Goal: Task Accomplishment & Management: Use online tool/utility

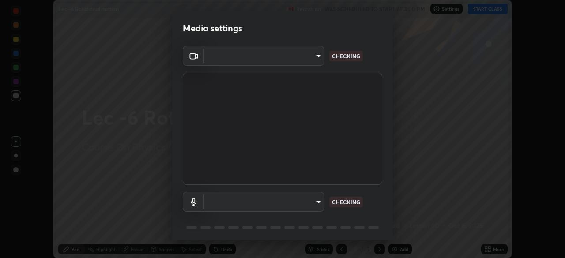
scroll to position [31, 0]
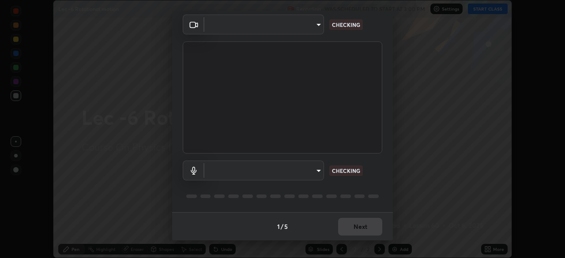
type input "bba66c41345857dcc9a6d4c580dc01eb5c8f13e357e582705132971b55534d29"
type input "f8a720cdb5714c7d168288ba46c5762ce5d2b0439a45e58062ea702f50affb6e"
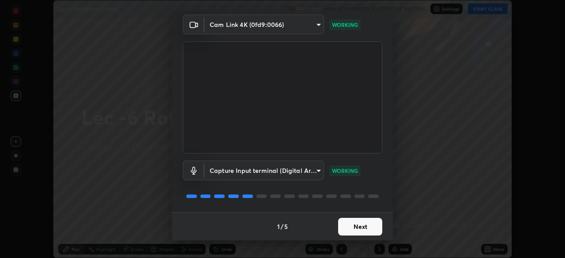
click at [354, 229] on button "Next" at bounding box center [360, 227] width 44 height 18
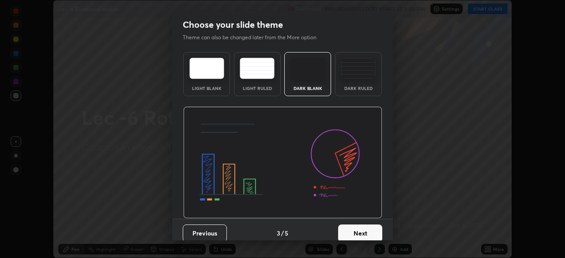
click at [358, 230] on button "Next" at bounding box center [360, 234] width 44 height 18
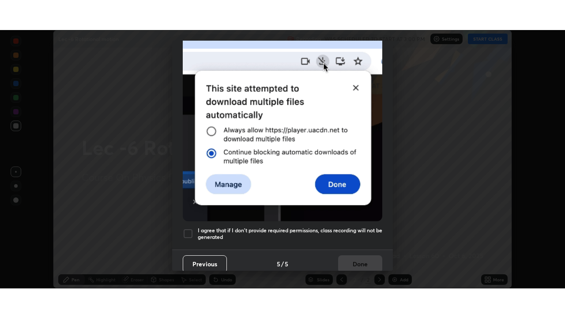
scroll to position [211, 0]
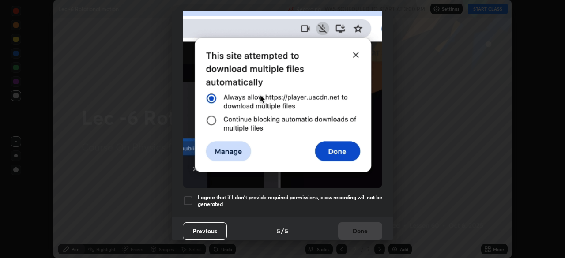
click at [188, 200] on div at bounding box center [188, 201] width 11 height 11
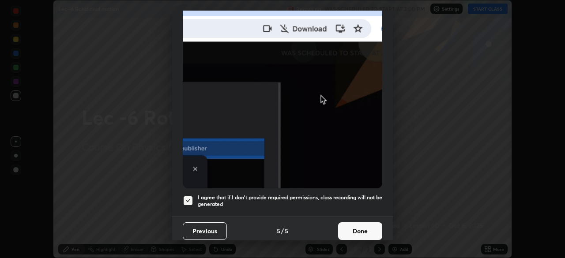
click at [351, 224] on button "Done" at bounding box center [360, 231] width 44 height 18
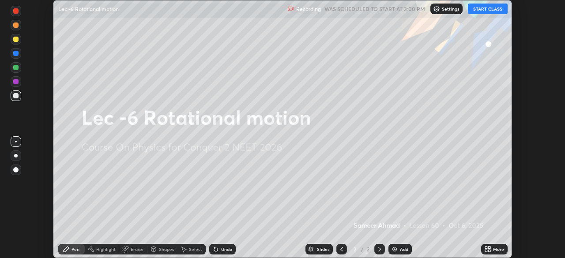
click at [490, 8] on button "START CLASS" at bounding box center [488, 9] width 40 height 11
click at [495, 248] on div "More" at bounding box center [498, 249] width 11 height 4
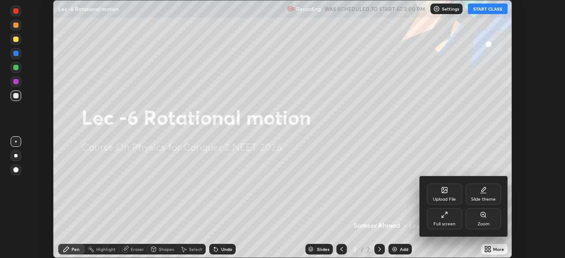
click at [443, 224] on div "Full screen" at bounding box center [445, 224] width 22 height 4
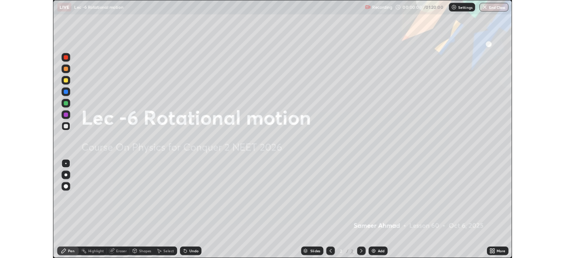
scroll to position [318, 565]
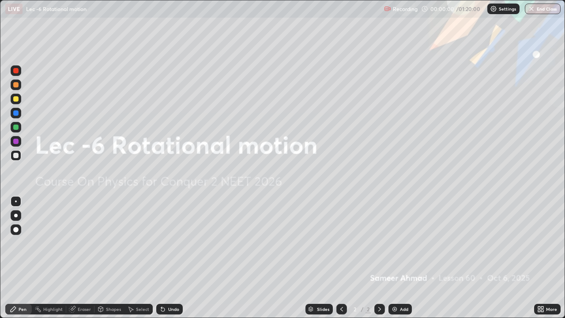
click at [398, 258] on div "Add" at bounding box center [399, 309] width 23 height 11
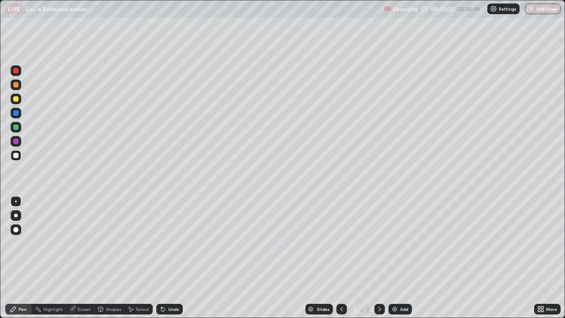
click at [172, 258] on div "Undo" at bounding box center [169, 309] width 26 height 11
click at [399, 258] on div "Add" at bounding box center [399, 309] width 23 height 11
click at [79, 258] on div "Eraser" at bounding box center [84, 309] width 13 height 4
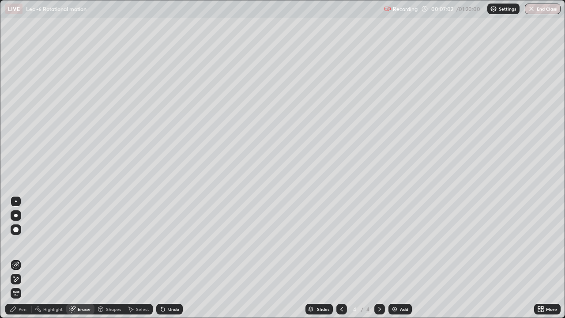
click at [17, 258] on div "Pen" at bounding box center [18, 309] width 26 height 11
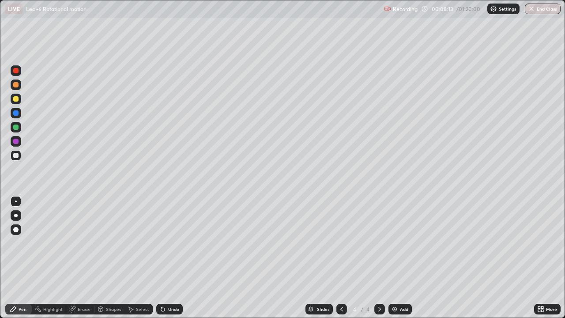
click at [16, 127] on div at bounding box center [15, 126] width 5 height 5
click at [162, 258] on div "Undo" at bounding box center [169, 309] width 26 height 11
click at [404, 258] on div "Add" at bounding box center [399, 309] width 23 height 11
click at [173, 258] on div "Undo" at bounding box center [169, 309] width 26 height 11
click at [400, 258] on div "Add" at bounding box center [404, 309] width 8 height 4
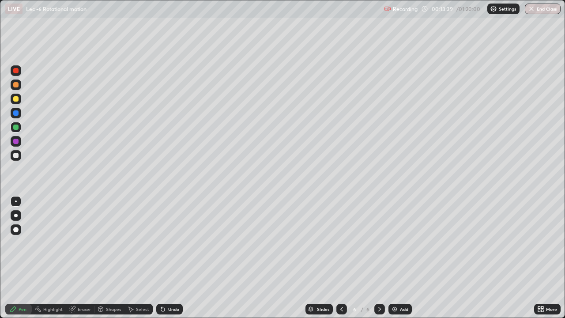
click at [14, 156] on div at bounding box center [15, 155] width 5 height 5
click at [342, 258] on icon at bounding box center [341, 308] width 7 height 7
click at [135, 258] on div "Select" at bounding box center [138, 309] width 28 height 11
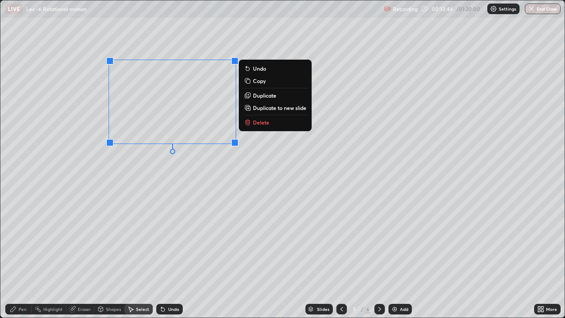
click at [262, 108] on p "Duplicate to new slide" at bounding box center [279, 107] width 53 height 7
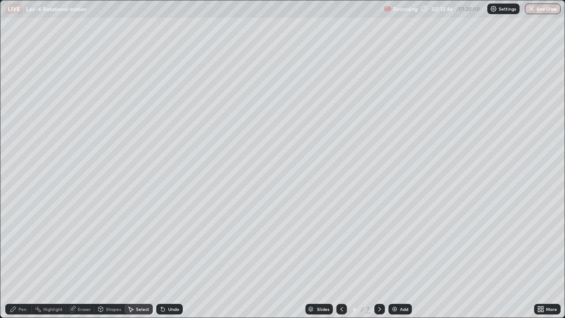
click at [11, 258] on icon at bounding box center [13, 308] width 5 height 5
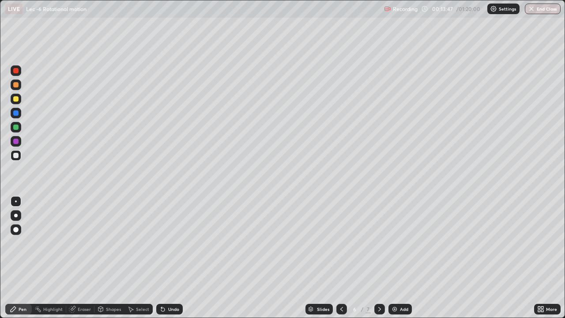
click at [16, 155] on div at bounding box center [15, 155] width 5 height 5
click at [171, 258] on div "Undo" at bounding box center [169, 309] width 26 height 11
click at [173, 258] on div "Undo" at bounding box center [173, 309] width 11 height 4
click at [175, 258] on div "Undo" at bounding box center [173, 309] width 11 height 4
click at [174, 258] on div "Undo" at bounding box center [173, 309] width 11 height 4
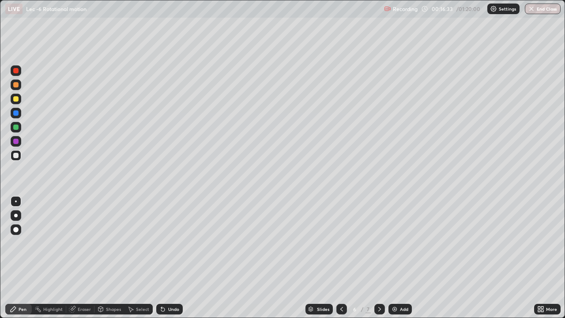
click at [173, 258] on div "Undo" at bounding box center [169, 309] width 26 height 11
click at [78, 258] on div "Eraser" at bounding box center [84, 309] width 13 height 4
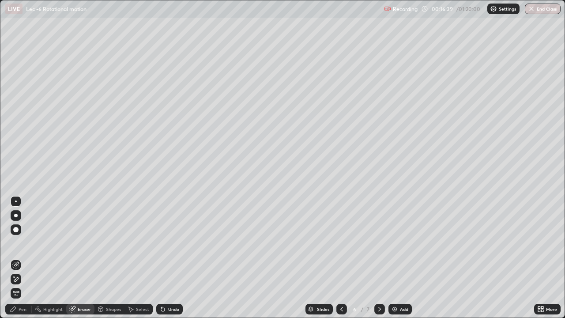
click at [16, 258] on icon at bounding box center [13, 308] width 5 height 5
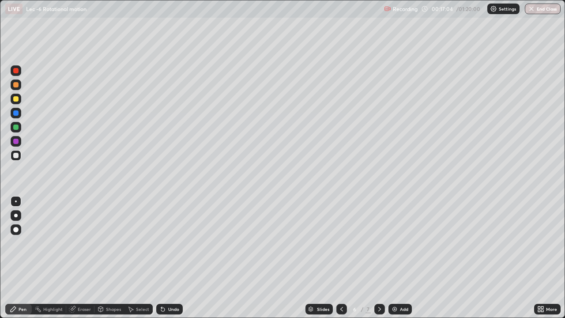
click at [379, 258] on icon at bounding box center [379, 308] width 7 height 7
click at [166, 258] on div "Undo" at bounding box center [169, 309] width 26 height 11
click at [173, 258] on div "Undo" at bounding box center [169, 309] width 26 height 11
click at [175, 258] on div "Undo" at bounding box center [169, 309] width 26 height 11
click at [137, 258] on div "Select" at bounding box center [142, 309] width 13 height 4
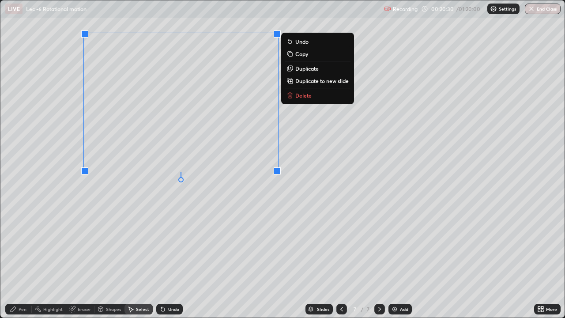
click at [312, 81] on p "Duplicate to new slide" at bounding box center [321, 80] width 53 height 7
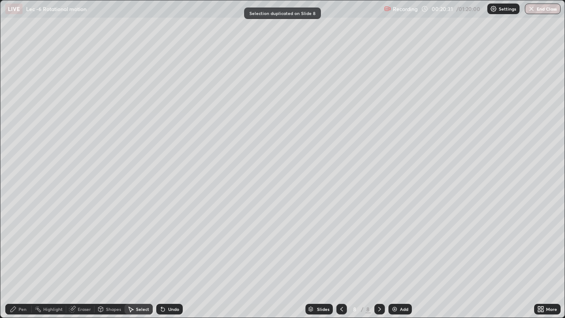
click at [16, 258] on icon at bounding box center [13, 308] width 7 height 7
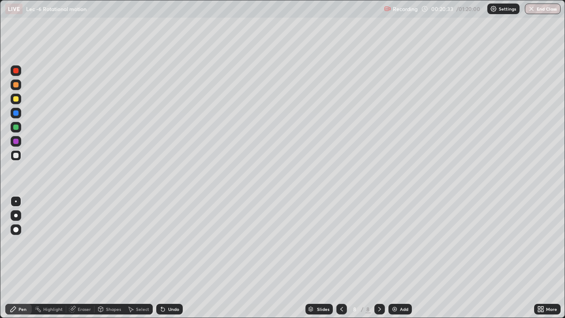
click at [165, 258] on icon at bounding box center [162, 308] width 7 height 7
click at [141, 258] on div "Select" at bounding box center [142, 309] width 13 height 4
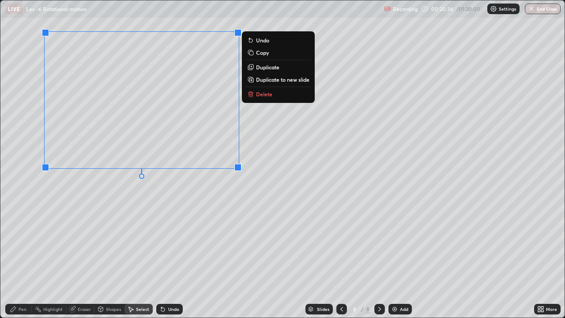
click at [10, 258] on div "Pen" at bounding box center [18, 309] width 26 height 11
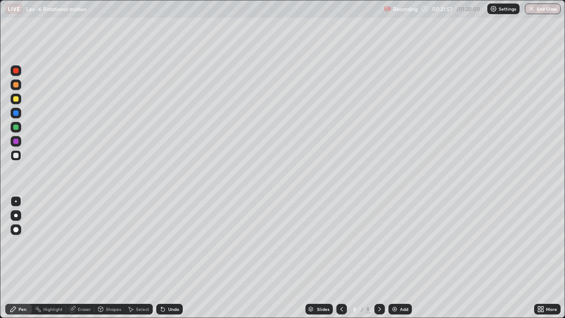
click at [168, 258] on div "Undo" at bounding box center [173, 309] width 11 height 4
click at [170, 258] on div "Undo" at bounding box center [173, 309] width 11 height 4
click at [138, 258] on div "Select" at bounding box center [138, 309] width 28 height 11
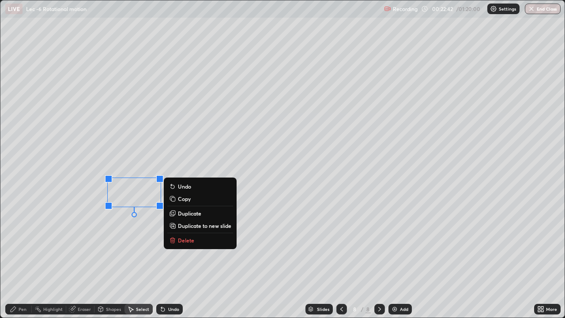
click at [22, 258] on div "Pen" at bounding box center [23, 309] width 8 height 4
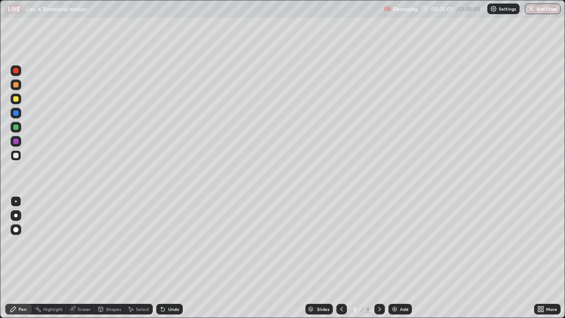
click at [396, 258] on img at bounding box center [394, 308] width 7 height 7
click at [401, 258] on div "Add" at bounding box center [404, 309] width 8 height 4
click at [170, 258] on div "Undo" at bounding box center [173, 309] width 11 height 4
click at [240, 140] on button "Undo" at bounding box center [253, 144] width 26 height 11
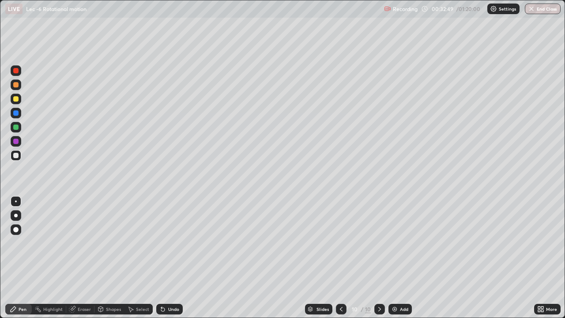
click at [396, 258] on img at bounding box center [394, 308] width 7 height 7
click at [397, 258] on div "Add" at bounding box center [399, 309] width 23 height 11
click at [400, 258] on div "Add" at bounding box center [399, 309] width 23 height 11
click at [168, 258] on div "Undo" at bounding box center [173, 309] width 11 height 4
click at [16, 127] on div at bounding box center [15, 126] width 5 height 5
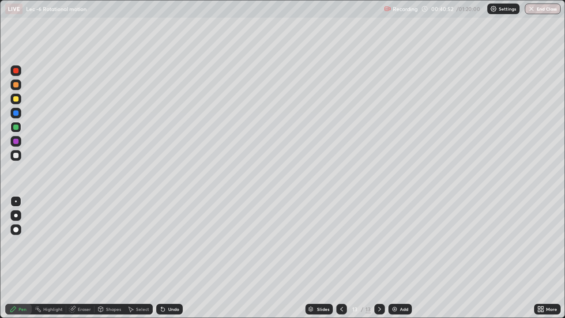
click at [339, 258] on icon at bounding box center [341, 308] width 7 height 7
click at [379, 258] on icon at bounding box center [379, 308] width 7 height 7
click at [405, 258] on div "Add" at bounding box center [399, 309] width 23 height 11
click at [16, 155] on div at bounding box center [15, 155] width 5 height 5
click at [168, 258] on div "Undo" at bounding box center [173, 309] width 11 height 4
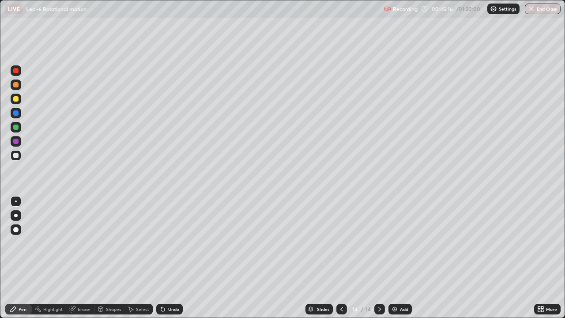
click at [400, 258] on div "Add" at bounding box center [404, 309] width 8 height 4
click at [397, 258] on div "Add" at bounding box center [399, 309] width 23 height 11
click at [20, 127] on div at bounding box center [16, 127] width 11 height 11
click at [338, 258] on div at bounding box center [341, 309] width 11 height 11
click at [379, 258] on icon at bounding box center [379, 308] width 7 height 7
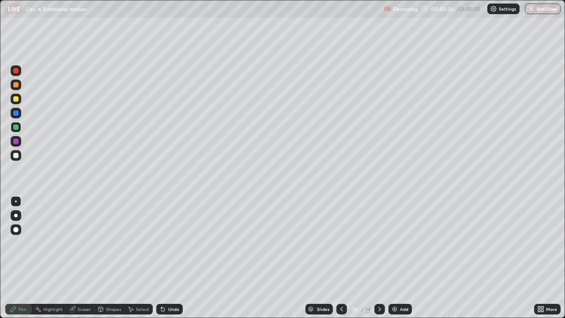
click at [339, 258] on icon at bounding box center [341, 308] width 7 height 7
click at [341, 258] on icon at bounding box center [341, 308] width 7 height 7
click at [378, 258] on icon at bounding box center [379, 308] width 7 height 7
click at [379, 258] on icon at bounding box center [379, 308] width 7 height 7
click at [175, 258] on div "Undo" at bounding box center [173, 309] width 11 height 4
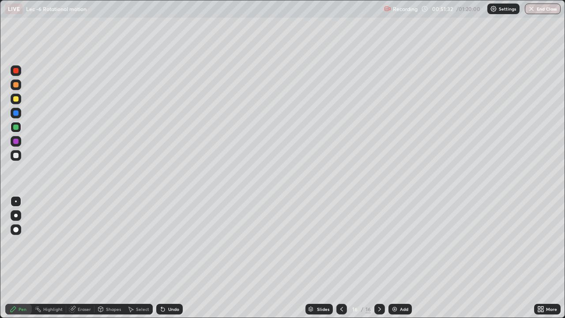
click at [177, 258] on div "Undo" at bounding box center [169, 309] width 26 height 11
click at [137, 258] on div "Select" at bounding box center [142, 309] width 13 height 4
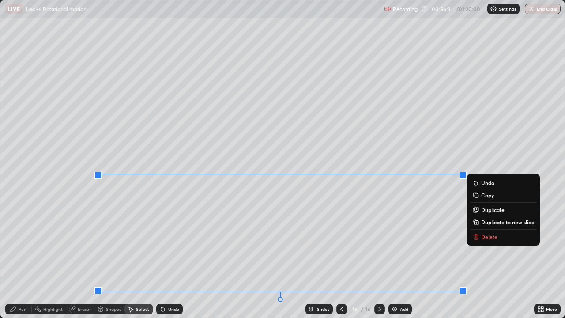
click at [493, 223] on p "Duplicate to new slide" at bounding box center [507, 222] width 53 height 7
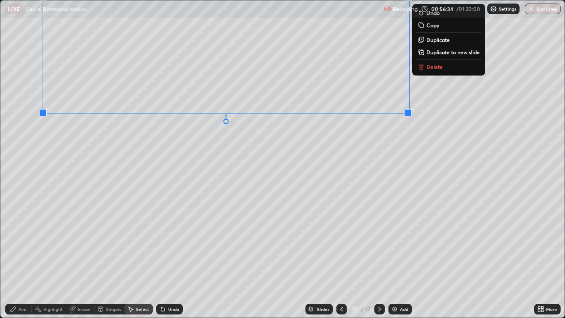
click at [103, 258] on icon at bounding box center [100, 308] width 7 height 7
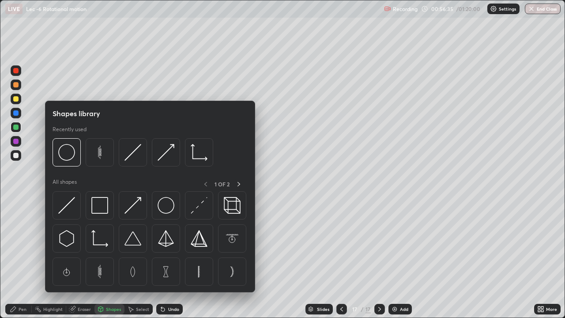
click at [83, 258] on div "Eraser" at bounding box center [80, 309] width 28 height 11
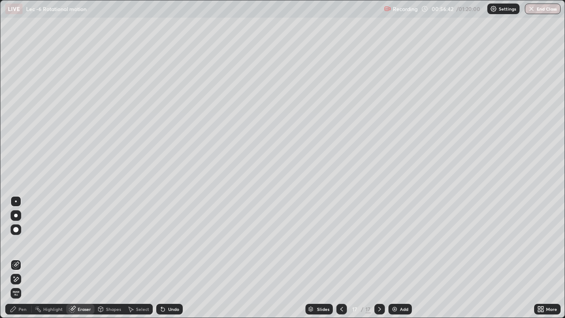
click at [11, 258] on icon at bounding box center [13, 308] width 7 height 7
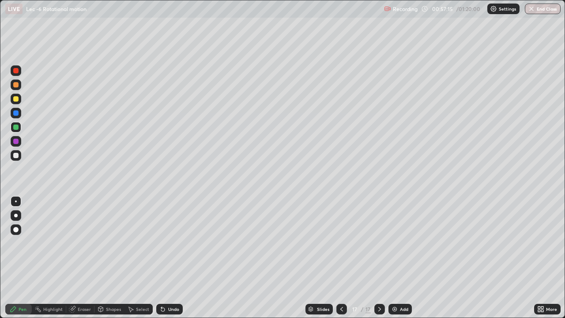
click at [341, 258] on icon at bounding box center [341, 308] width 7 height 7
click at [379, 258] on icon at bounding box center [379, 308] width 7 height 7
click at [341, 258] on icon at bounding box center [341, 308] width 7 height 7
click at [381, 258] on div at bounding box center [379, 309] width 11 height 11
click at [393, 258] on img at bounding box center [394, 308] width 7 height 7
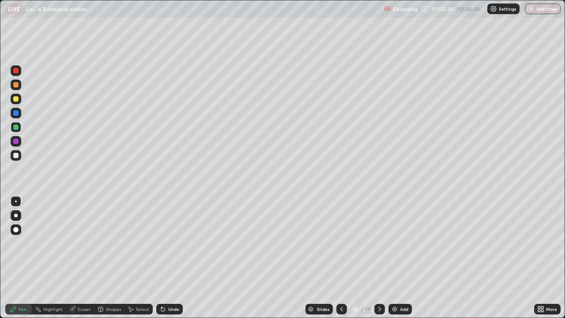
click at [337, 258] on div at bounding box center [341, 309] width 11 height 11
click at [378, 258] on icon at bounding box center [379, 308] width 7 height 7
click at [341, 258] on icon at bounding box center [341, 308] width 7 height 7
click at [378, 258] on icon at bounding box center [379, 308] width 7 height 7
click at [341, 258] on icon at bounding box center [341, 308] width 7 height 7
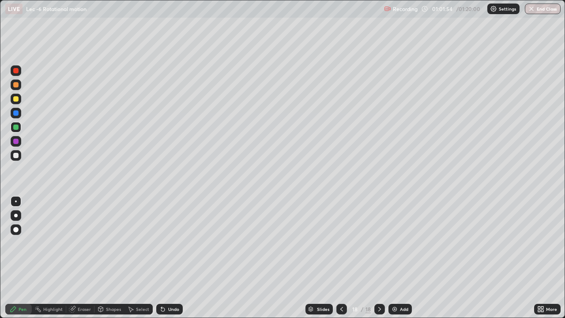
click at [341, 258] on icon at bounding box center [341, 308] width 7 height 7
click at [339, 258] on icon at bounding box center [341, 308] width 7 height 7
click at [135, 258] on div "Select" at bounding box center [138, 309] width 28 height 11
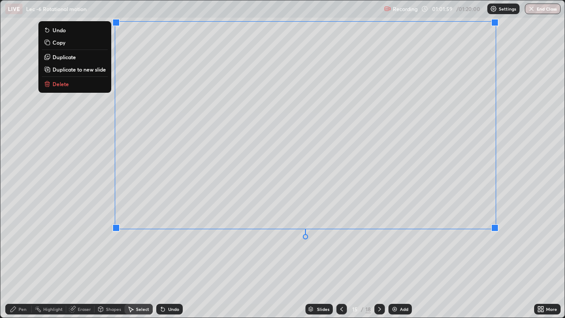
click at [61, 45] on p "Copy" at bounding box center [59, 42] width 13 height 7
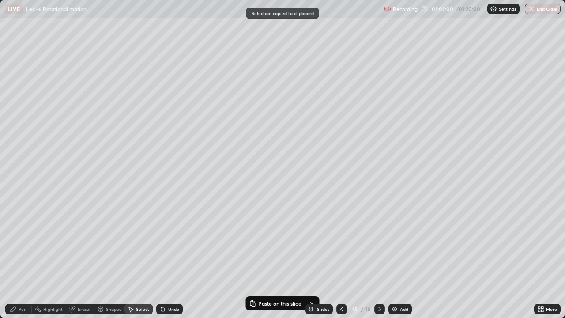
click at [379, 258] on icon at bounding box center [379, 308] width 7 height 7
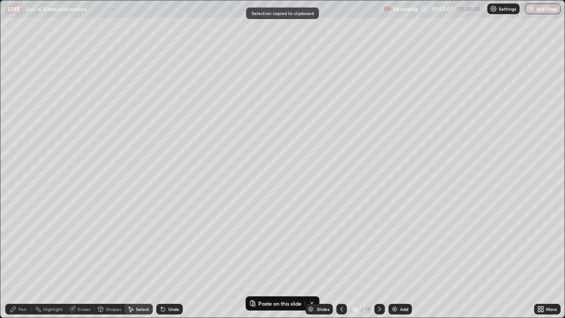
click at [379, 258] on icon at bounding box center [379, 308] width 7 height 7
click at [384, 258] on div at bounding box center [379, 309] width 11 height 11
click at [379, 258] on icon at bounding box center [379, 309] width 3 height 4
click at [399, 258] on div "Add" at bounding box center [399, 309] width 23 height 11
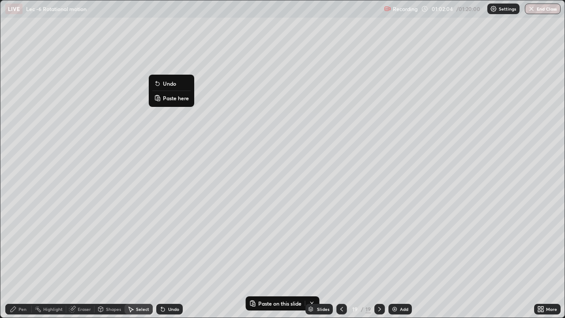
click at [166, 101] on p "Paste here" at bounding box center [176, 97] width 26 height 7
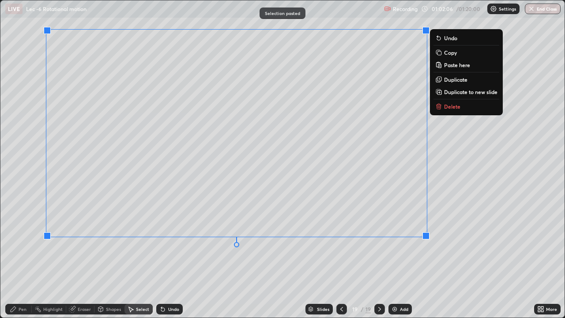
click at [28, 258] on div "Pen" at bounding box center [18, 309] width 26 height 11
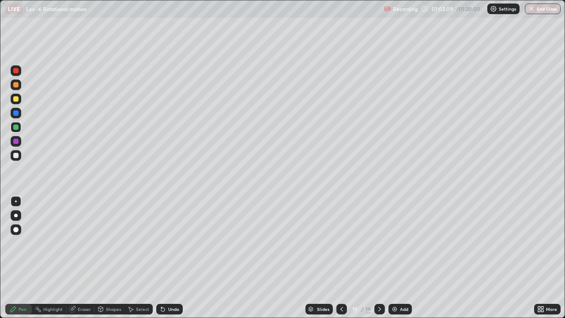
click at [77, 258] on div "Eraser" at bounding box center [80, 309] width 28 height 11
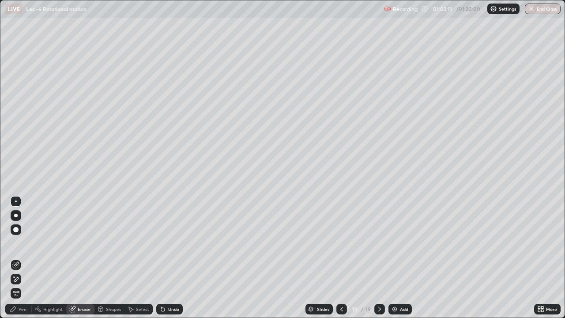
click at [13, 258] on icon at bounding box center [13, 308] width 5 height 5
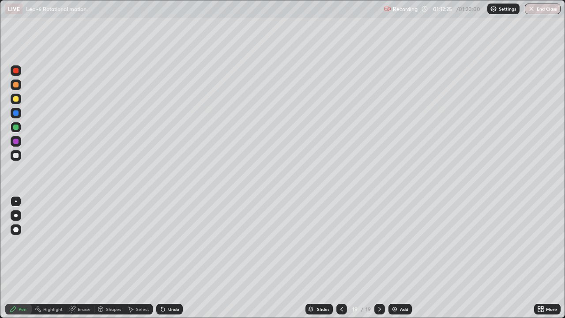
click at [135, 258] on div "Select" at bounding box center [138, 309] width 28 height 11
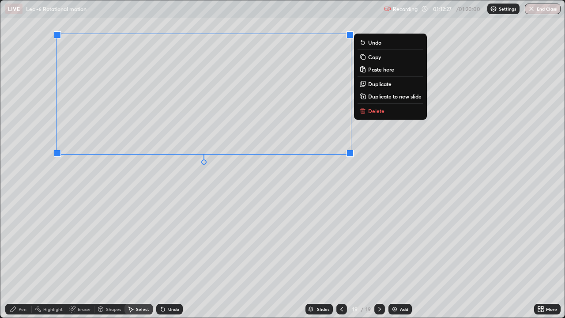
click at [366, 96] on button "Duplicate to new slide" at bounding box center [391, 96] width 66 height 11
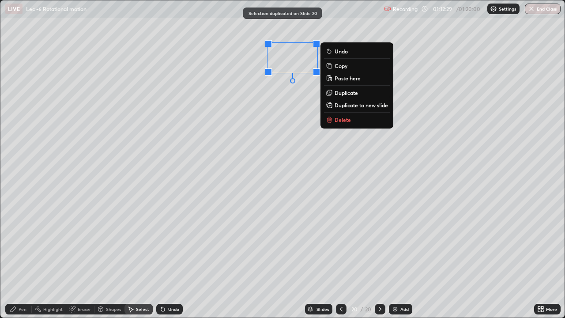
click at [340, 119] on p "Delete" at bounding box center [343, 119] width 16 height 7
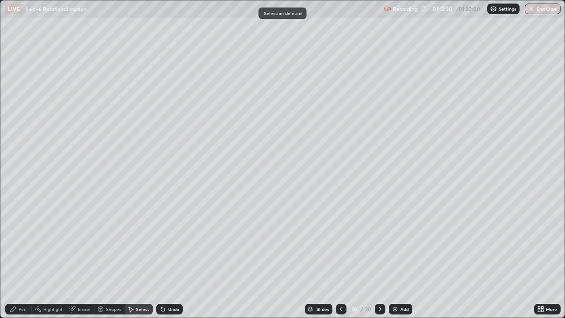
click at [17, 258] on div "Pen" at bounding box center [18, 309] width 26 height 11
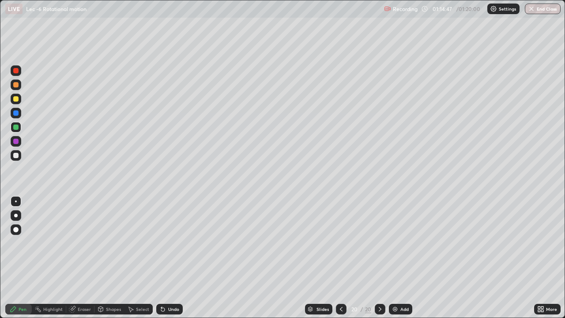
click at [136, 258] on div "Select" at bounding box center [142, 309] width 13 height 4
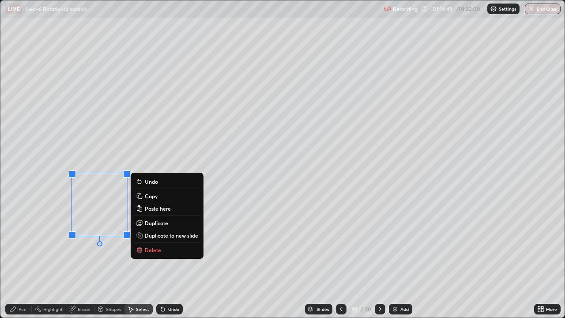
click at [143, 246] on button "Delete" at bounding box center [167, 250] width 66 height 11
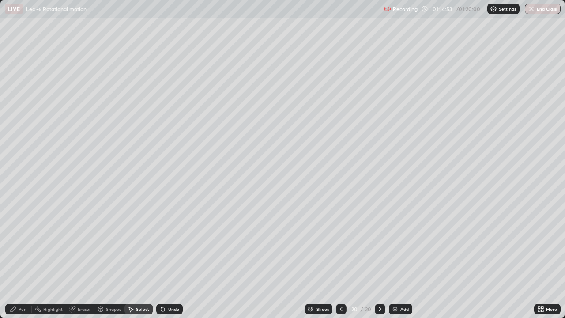
click at [13, 258] on div "Pen" at bounding box center [18, 309] width 26 height 11
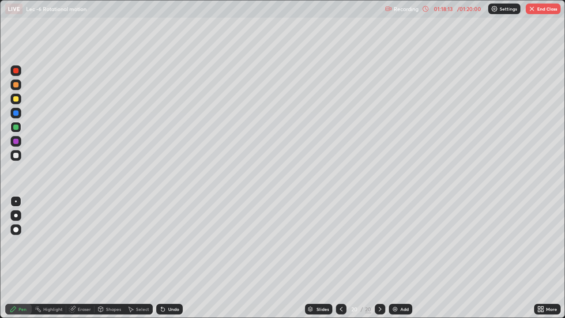
click at [130, 258] on div "Select" at bounding box center [138, 309] width 28 height 11
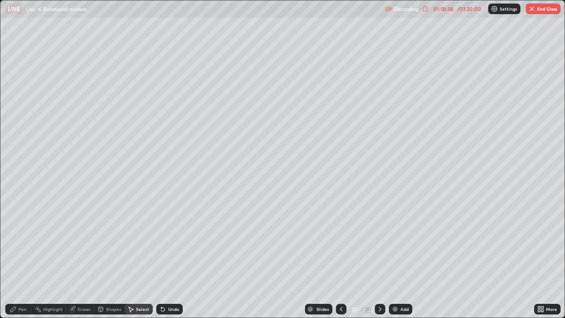
click at [18, 258] on div "Pen" at bounding box center [18, 309] width 26 height 11
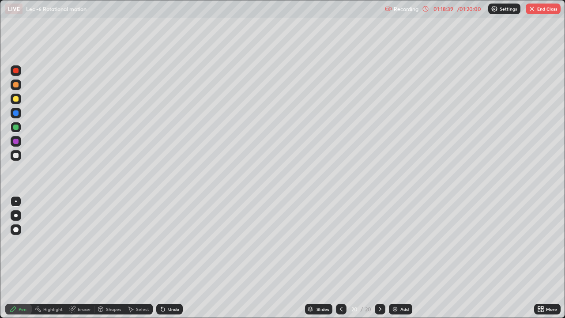
click at [12, 158] on div at bounding box center [16, 155] width 11 height 11
click at [162, 258] on icon at bounding box center [163, 310] width 4 height 4
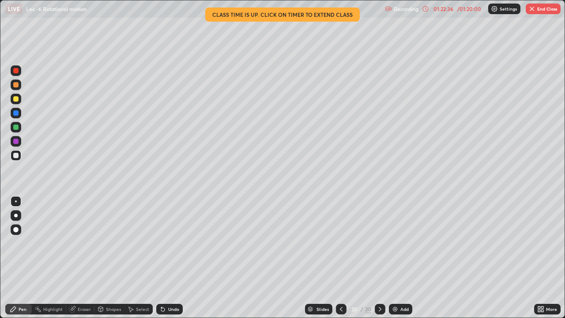
click at [536, 11] on button "End Class" at bounding box center [543, 9] width 35 height 11
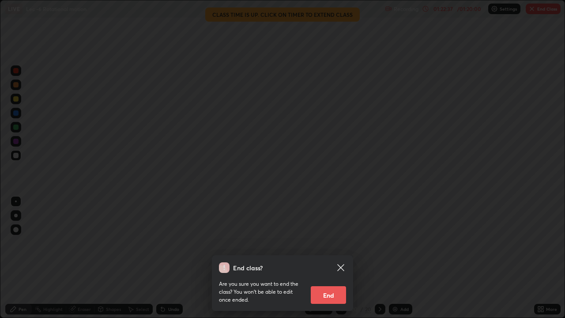
click at [326, 258] on button "End" at bounding box center [328, 295] width 35 height 18
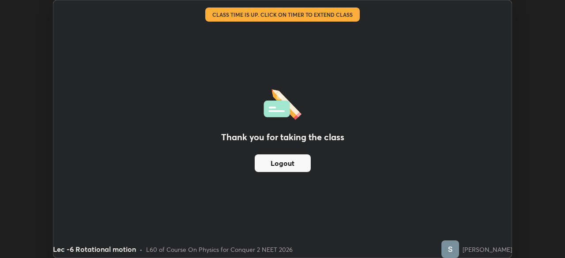
scroll to position [43886, 43580]
